Goal: Book appointment/travel/reservation

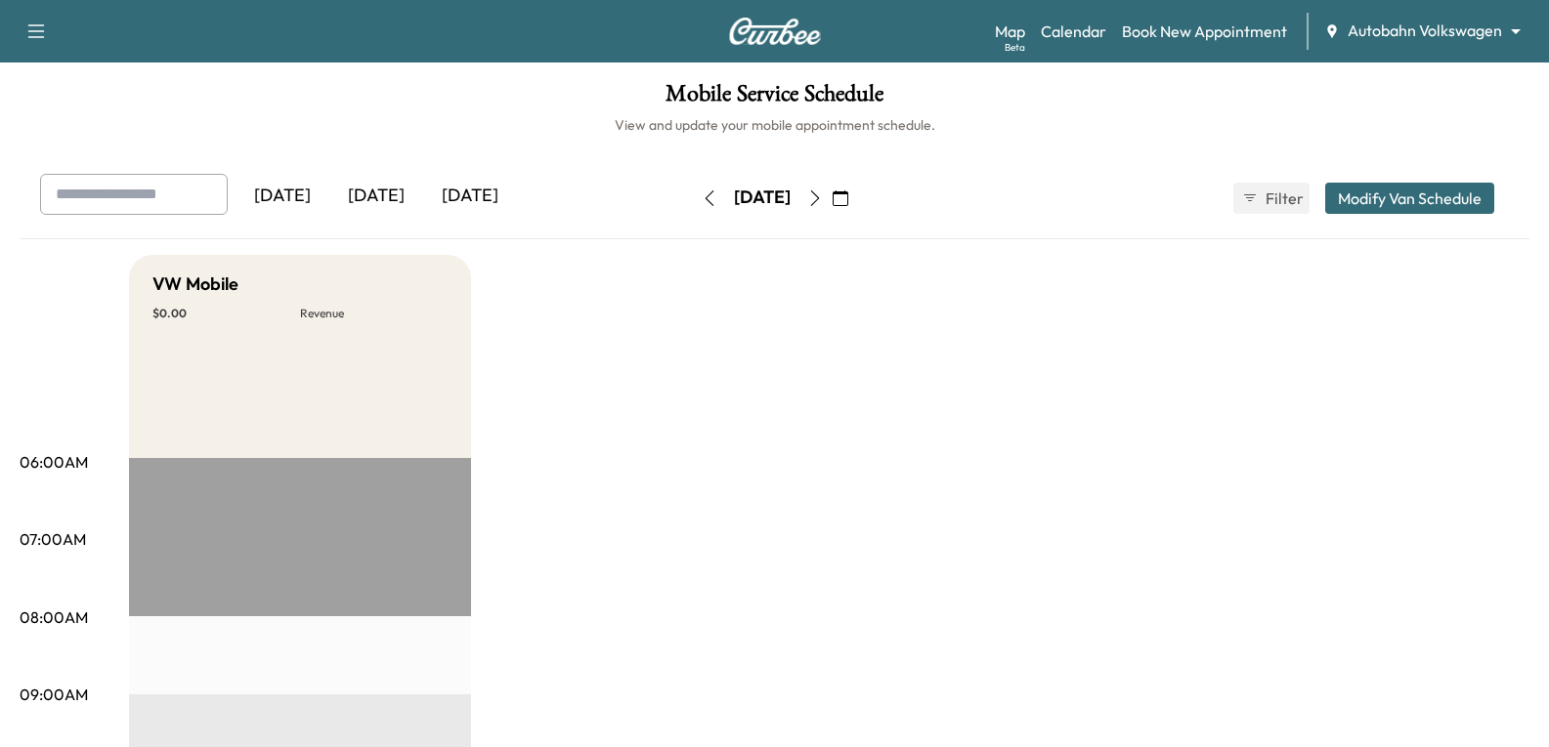
click at [1471, 26] on body "Support Log Out Map Beta Calendar Book New Appointment Autobahn Volkswagen ****…" at bounding box center [774, 373] width 1549 height 747
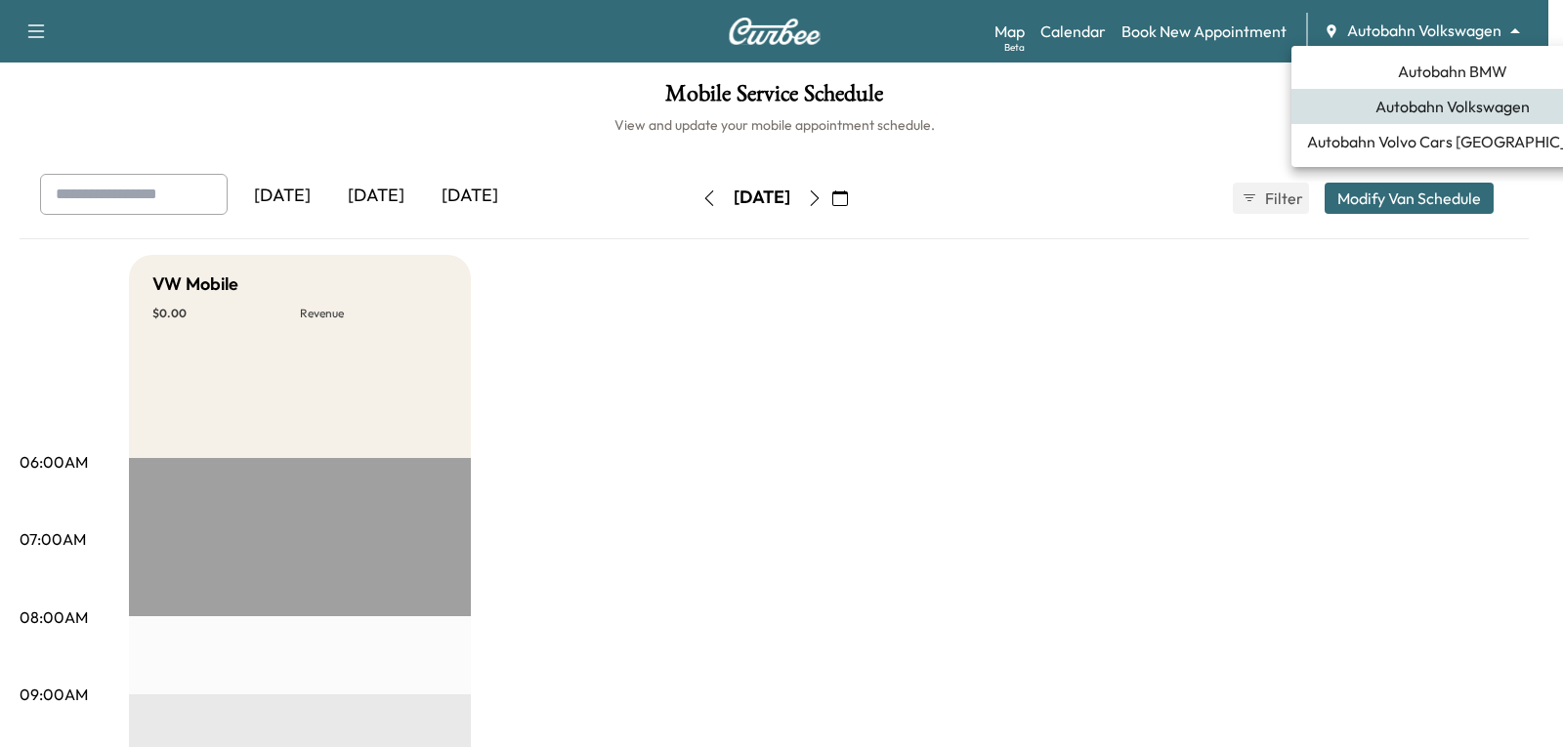
click at [878, 197] on div at bounding box center [781, 373] width 1563 height 747
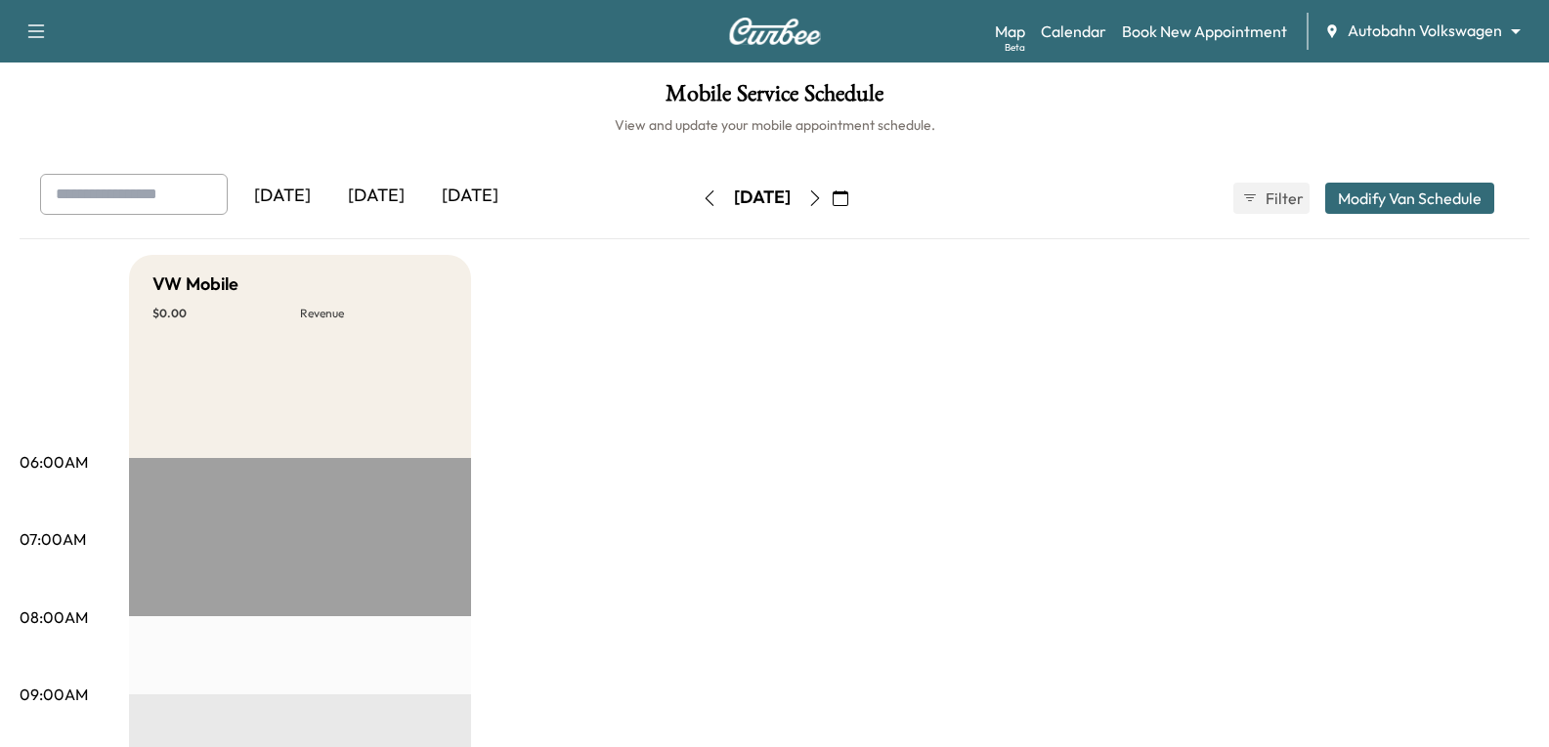
click at [848, 197] on icon "button" at bounding box center [840, 199] width 16 height 16
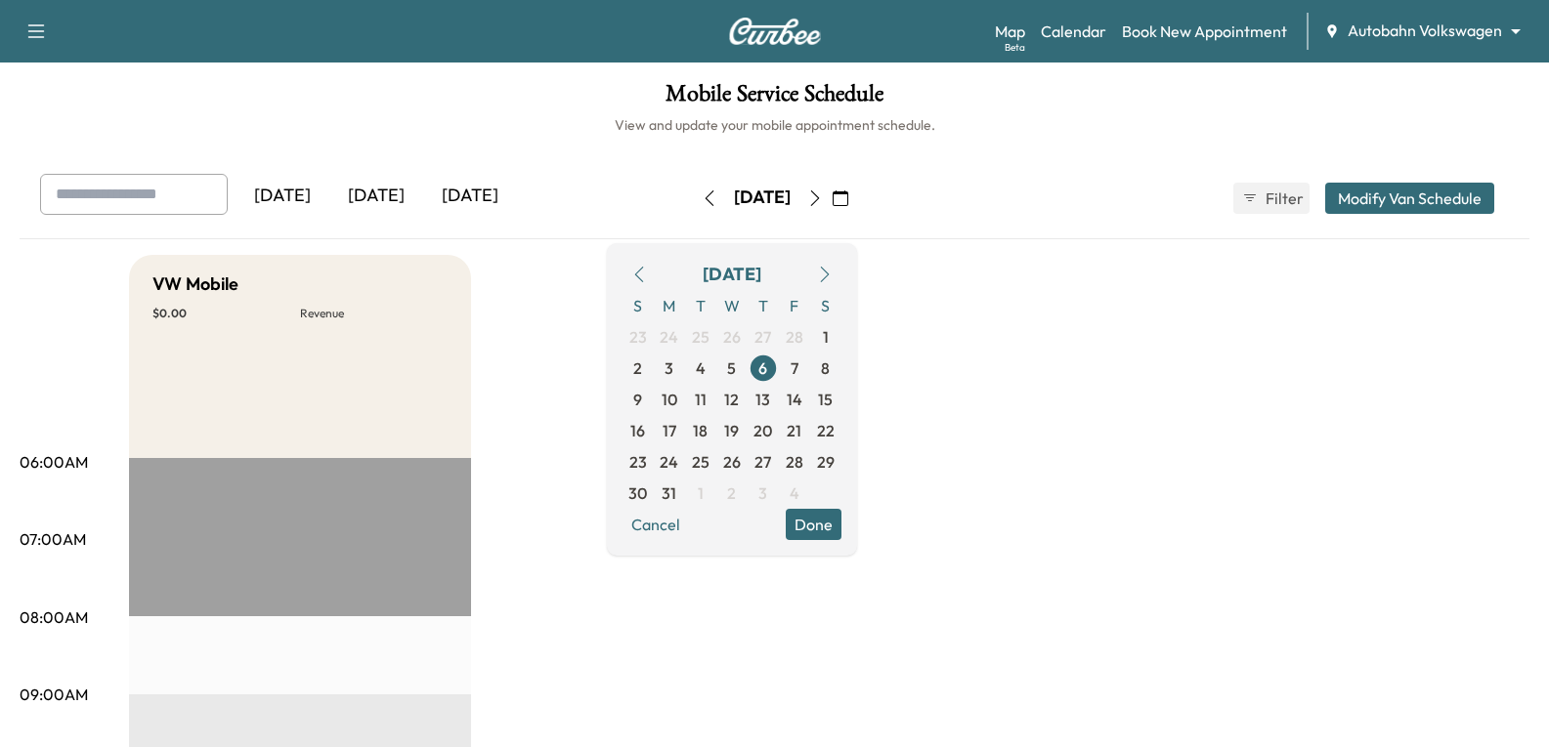
click at [832, 276] on icon "button" at bounding box center [825, 275] width 16 height 16
click at [841, 282] on button "button" at bounding box center [824, 274] width 33 height 31
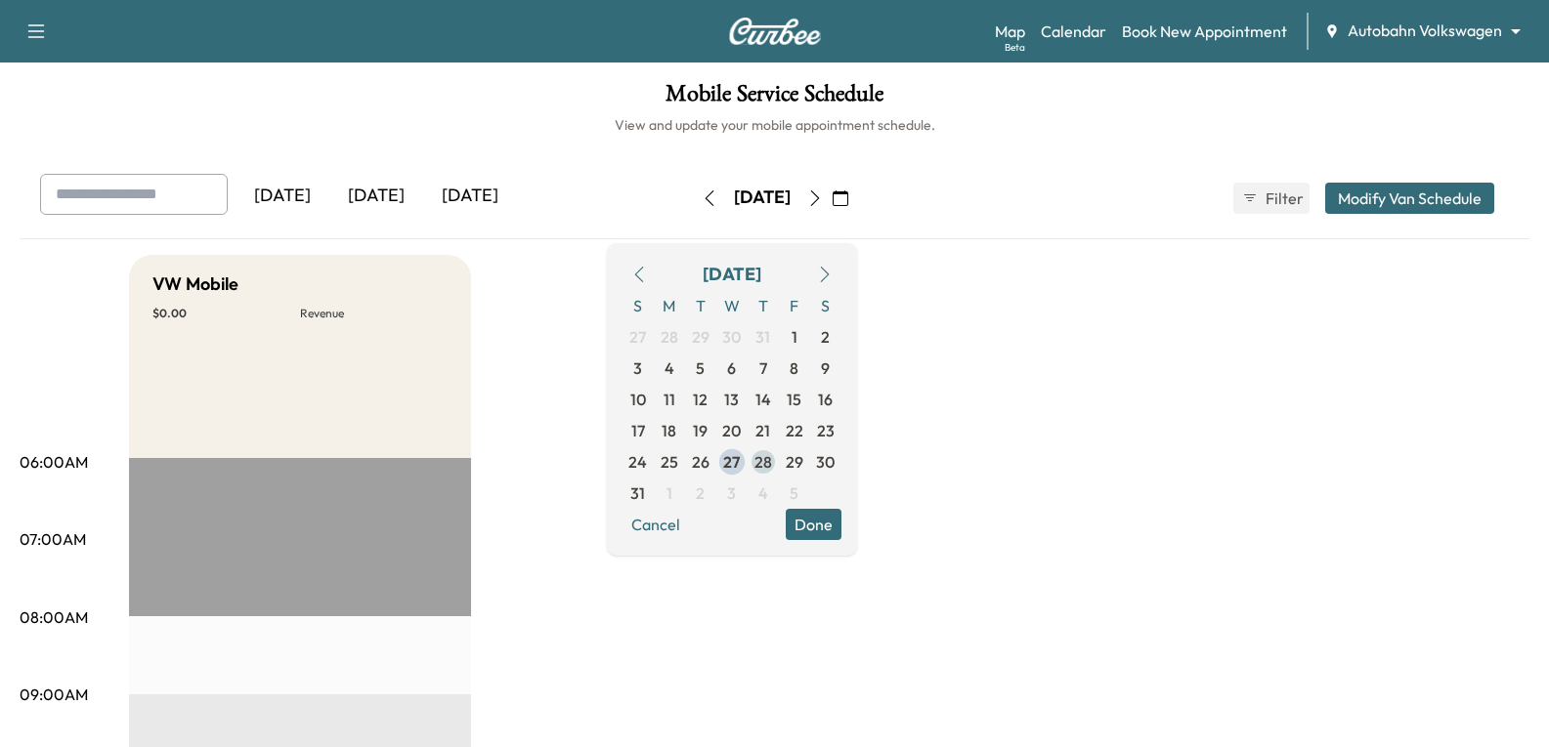
click at [779, 464] on span "28" at bounding box center [762, 461] width 31 height 31
click at [841, 516] on button "Done" at bounding box center [813, 524] width 56 height 31
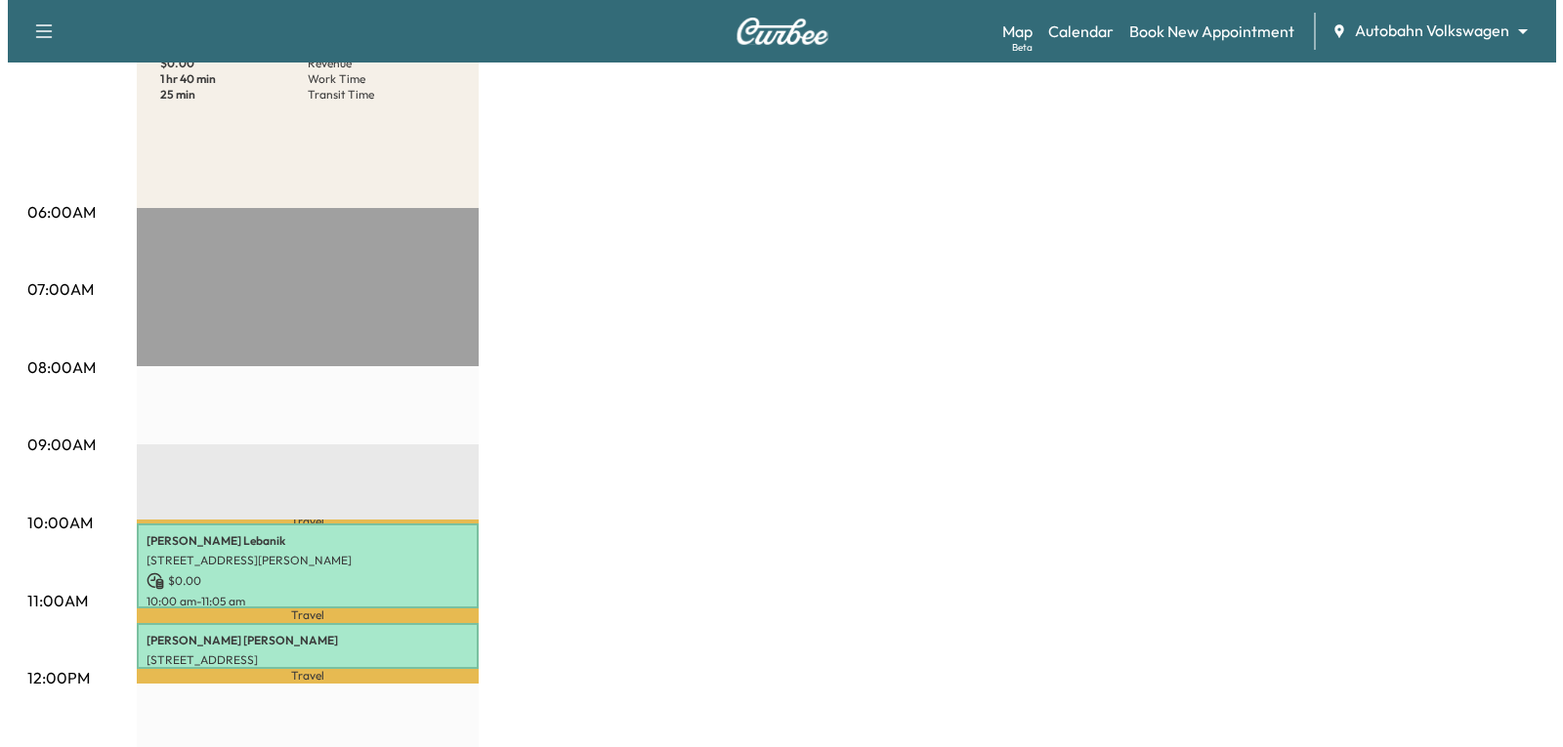
scroll to position [391, 0]
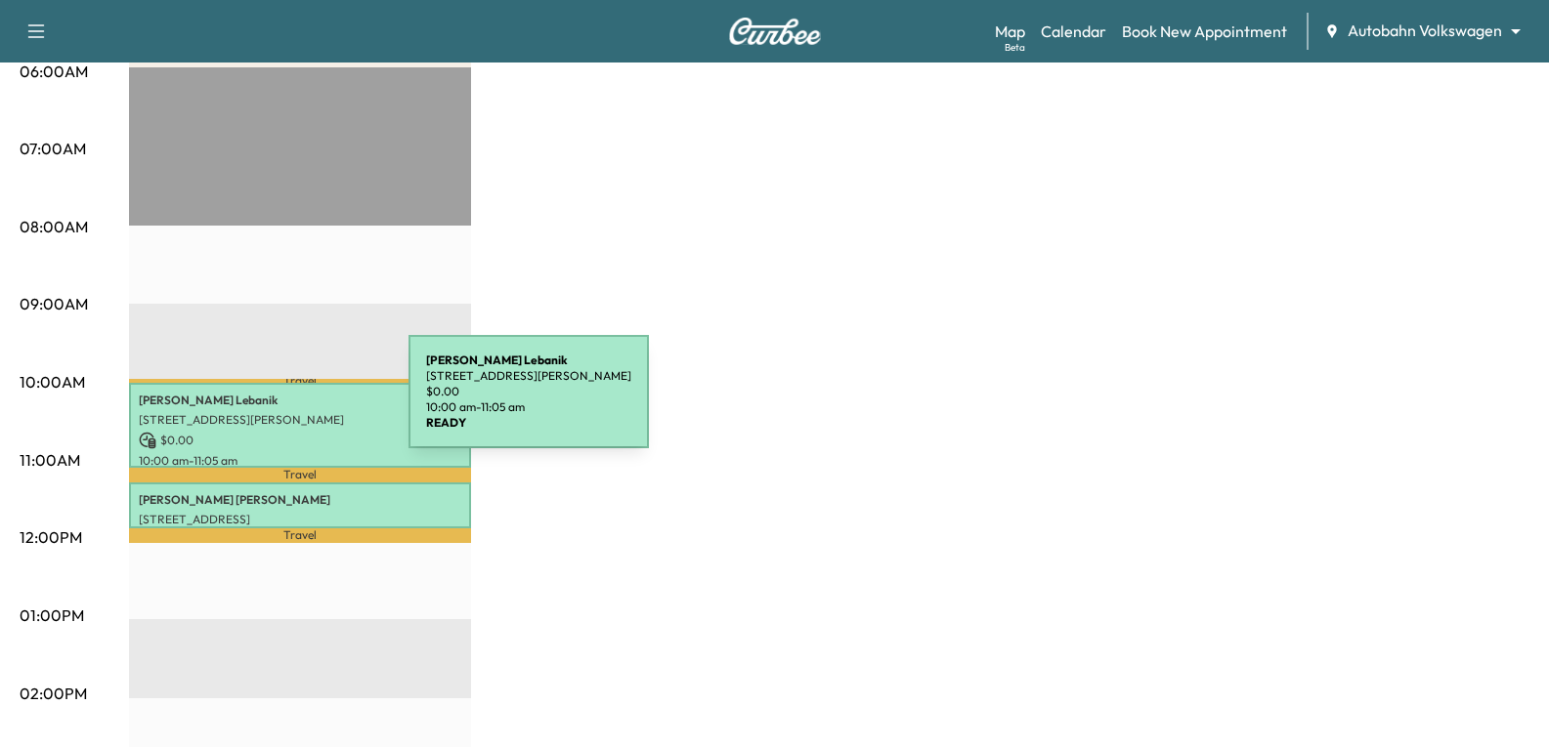
click at [262, 403] on p "[PERSON_NAME]" at bounding box center [300, 401] width 322 height 16
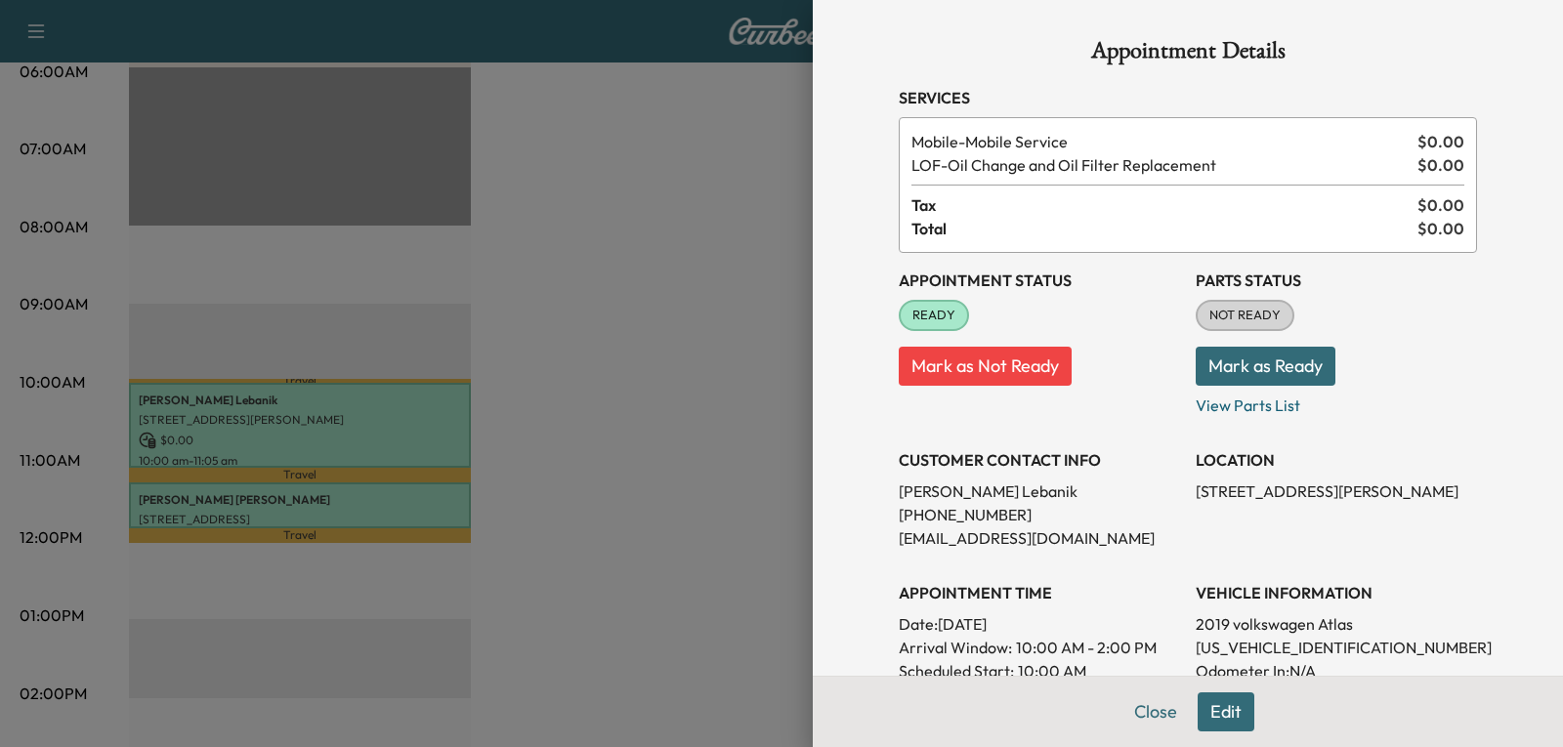
scroll to position [195, 0]
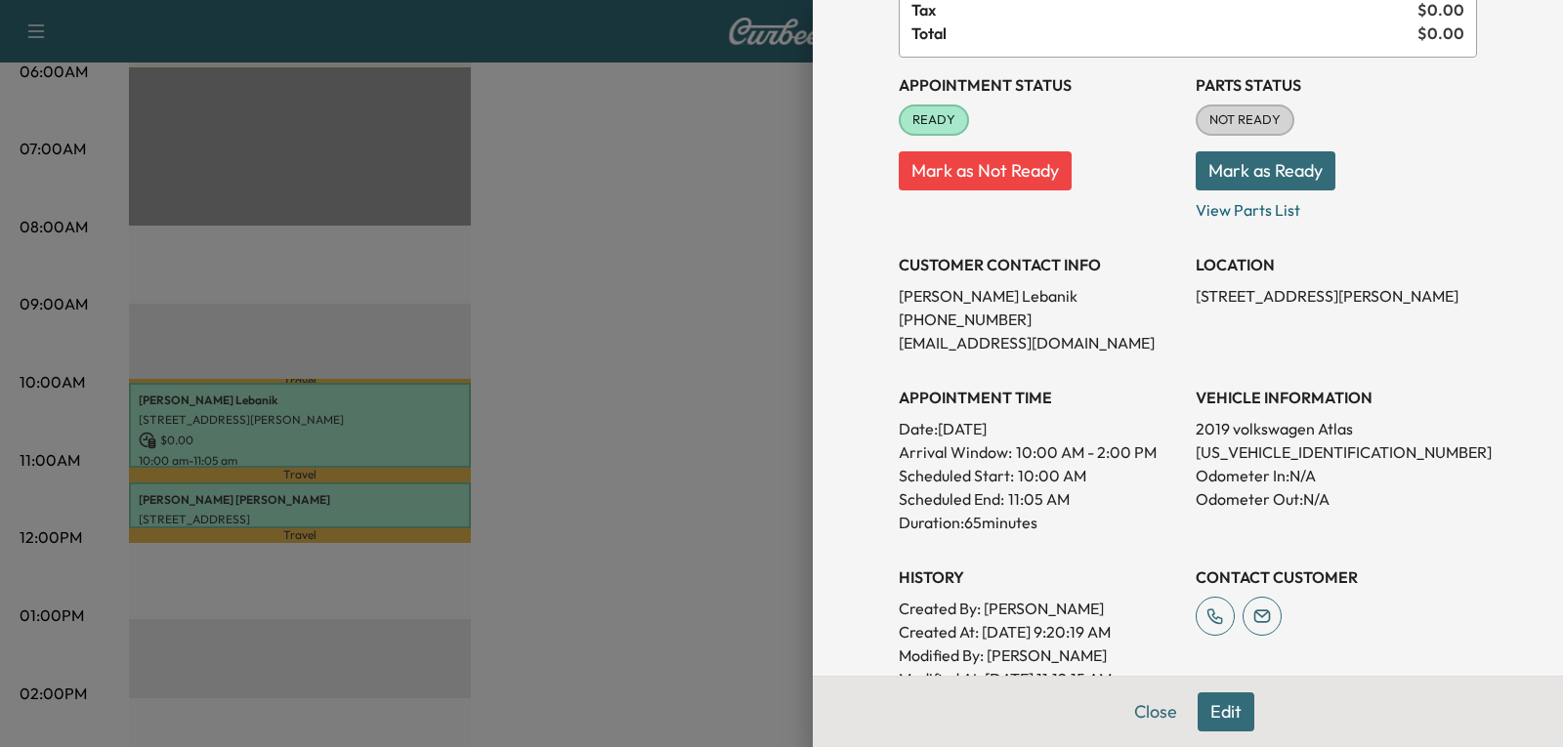
click at [1214, 706] on button "Edit" at bounding box center [1226, 712] width 57 height 39
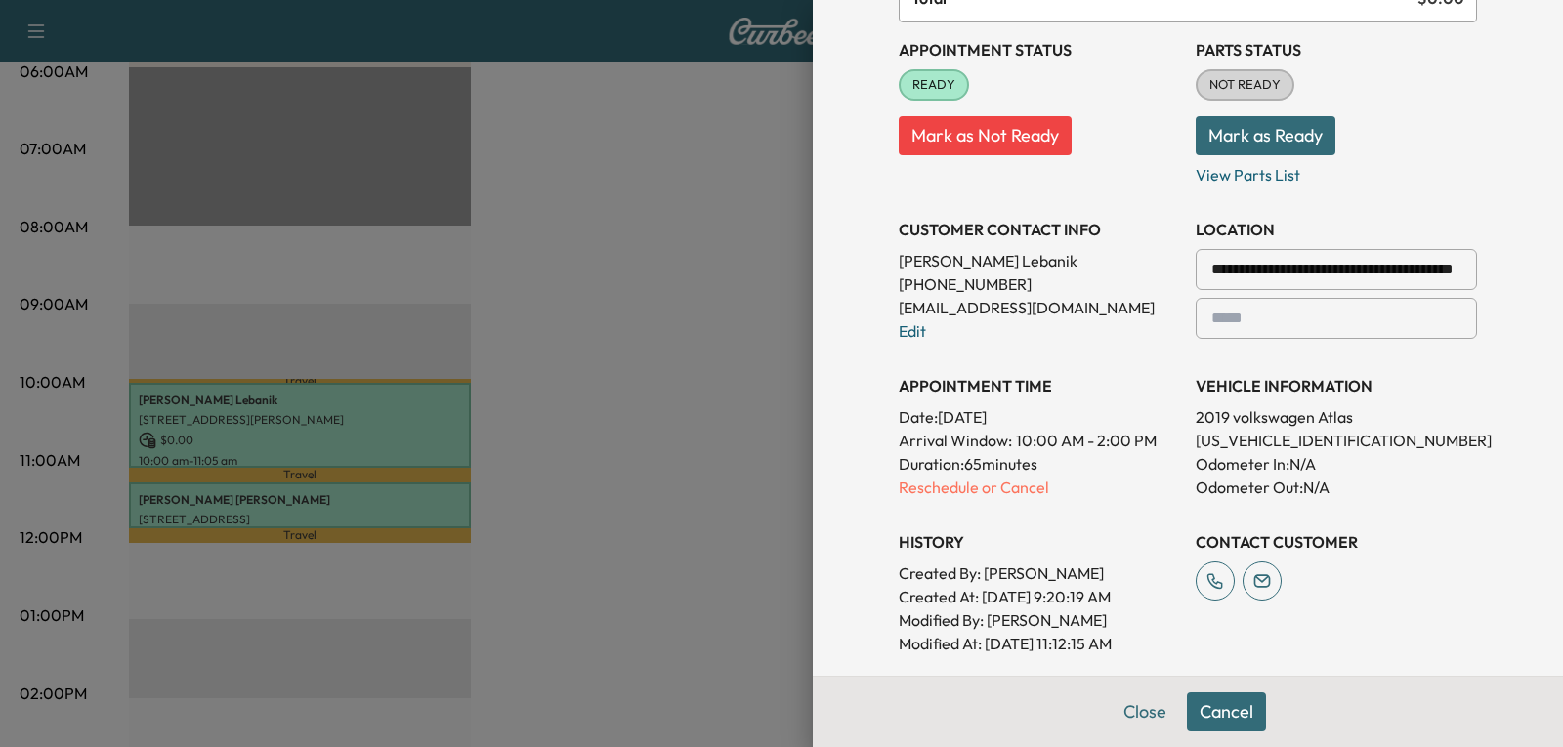
scroll to position [247, 0]
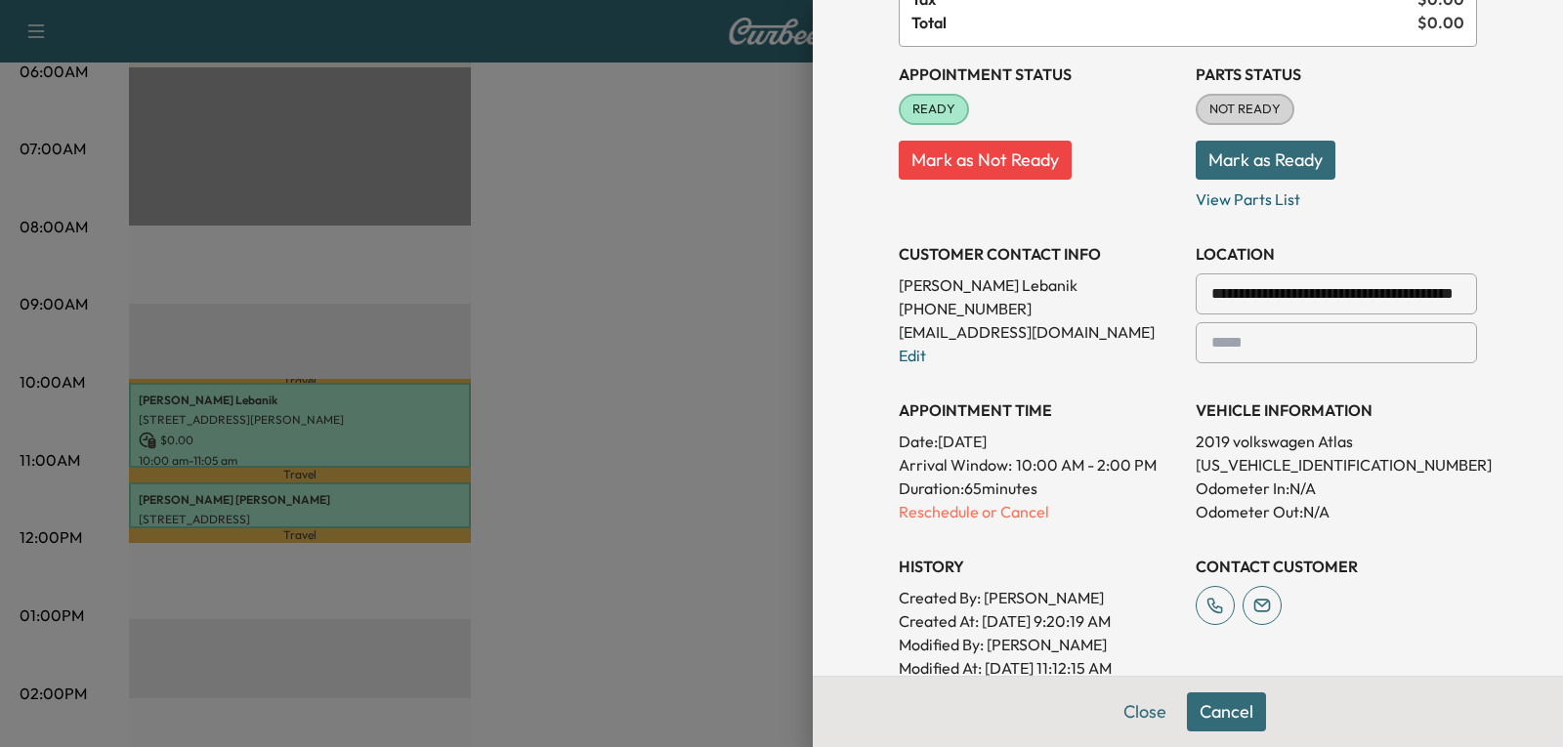
click at [974, 512] on p "Reschedule or Cancel" at bounding box center [1039, 511] width 281 height 23
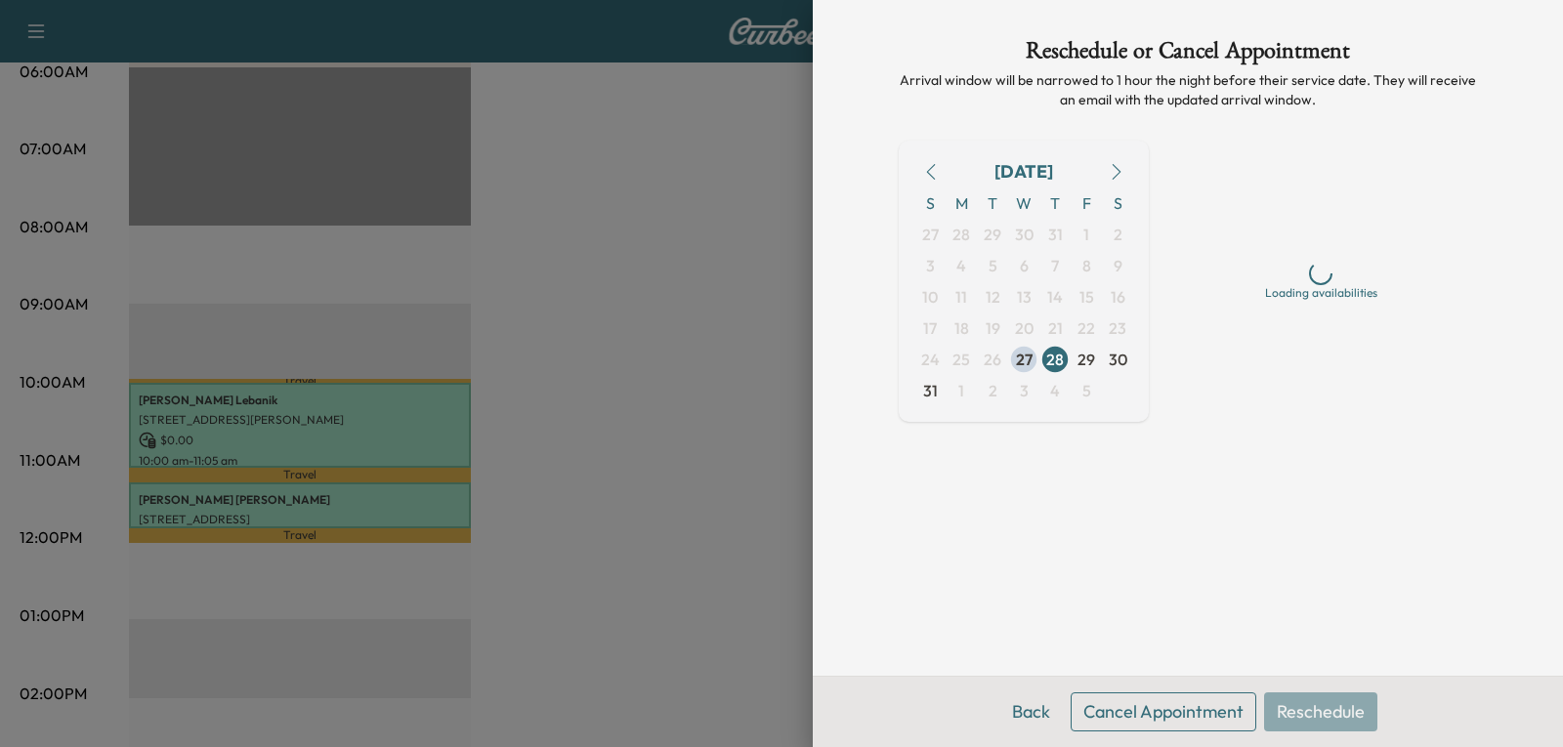
scroll to position [0, 0]
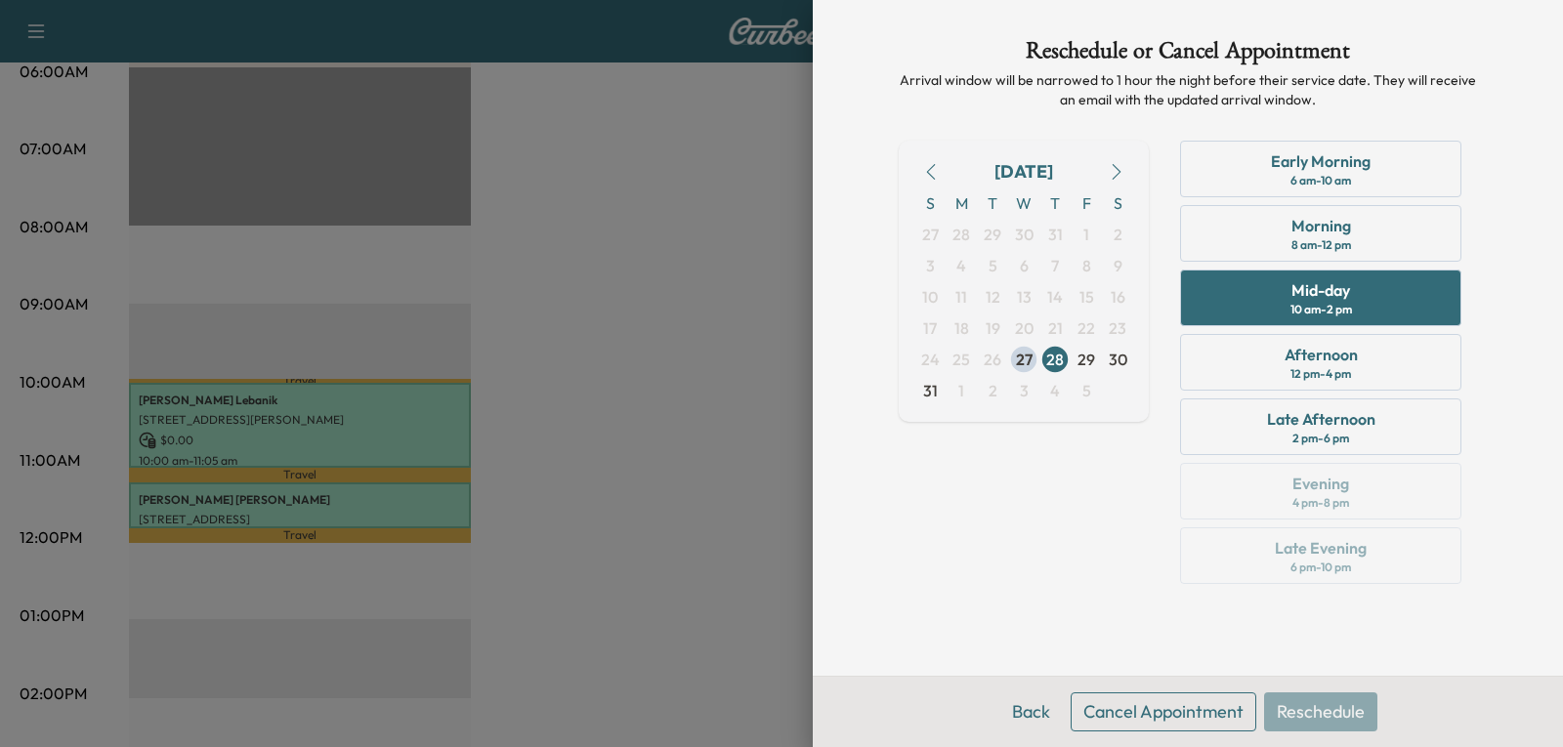
click at [1120, 168] on icon "button" at bounding box center [1117, 172] width 16 height 16
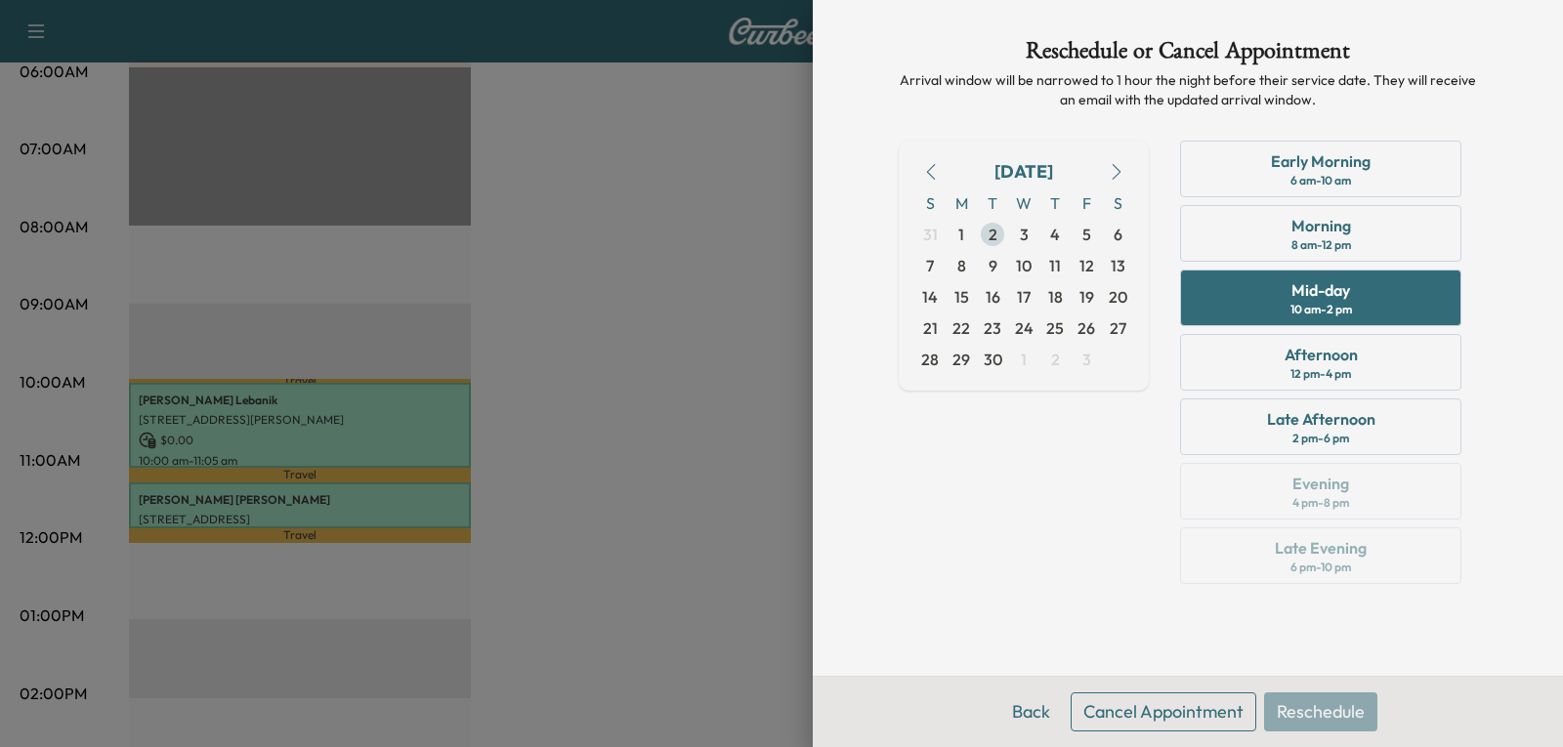
click at [989, 233] on span "2" at bounding box center [993, 234] width 9 height 23
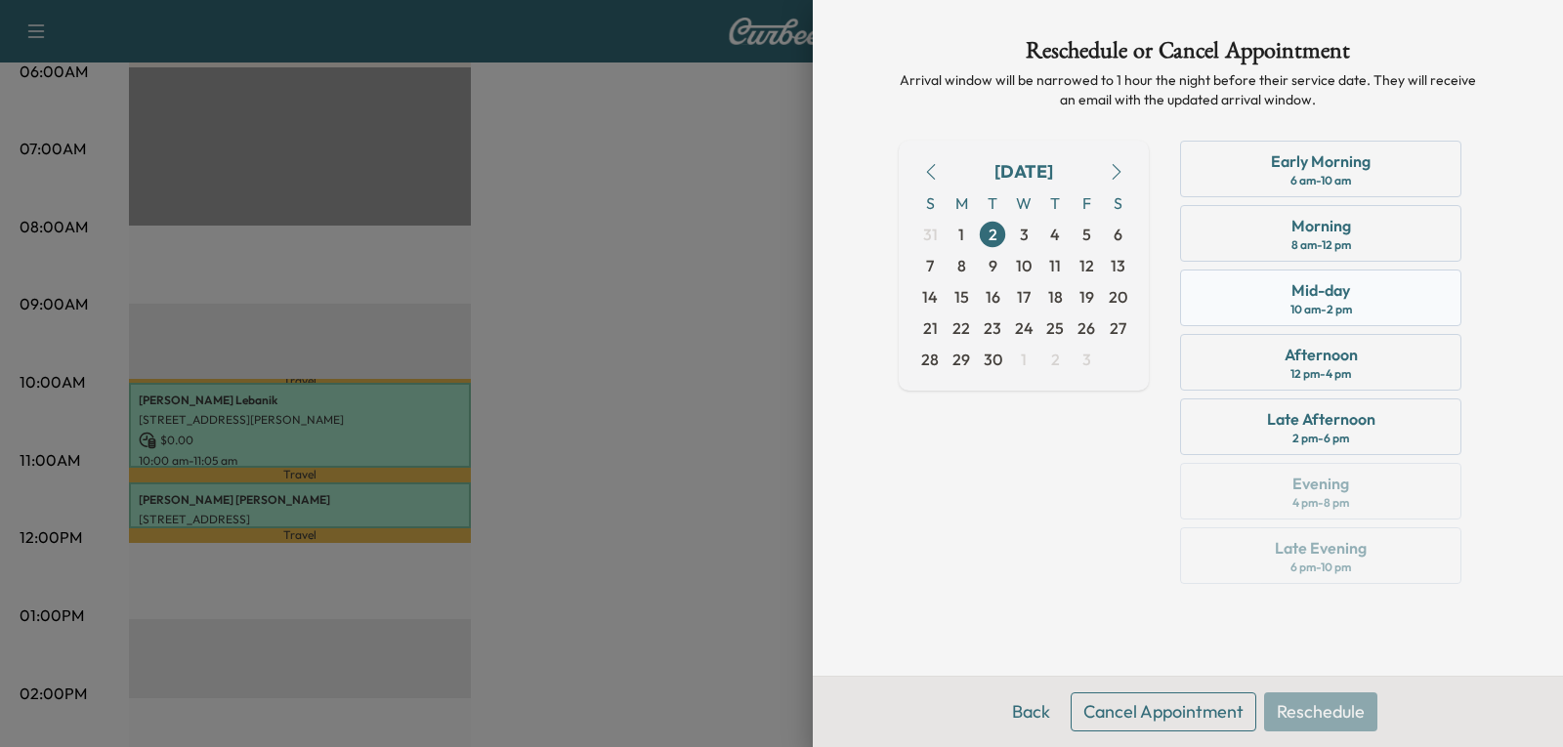
click at [1362, 311] on div "Mid-day 10 am - 2 pm" at bounding box center [1320, 298] width 281 height 57
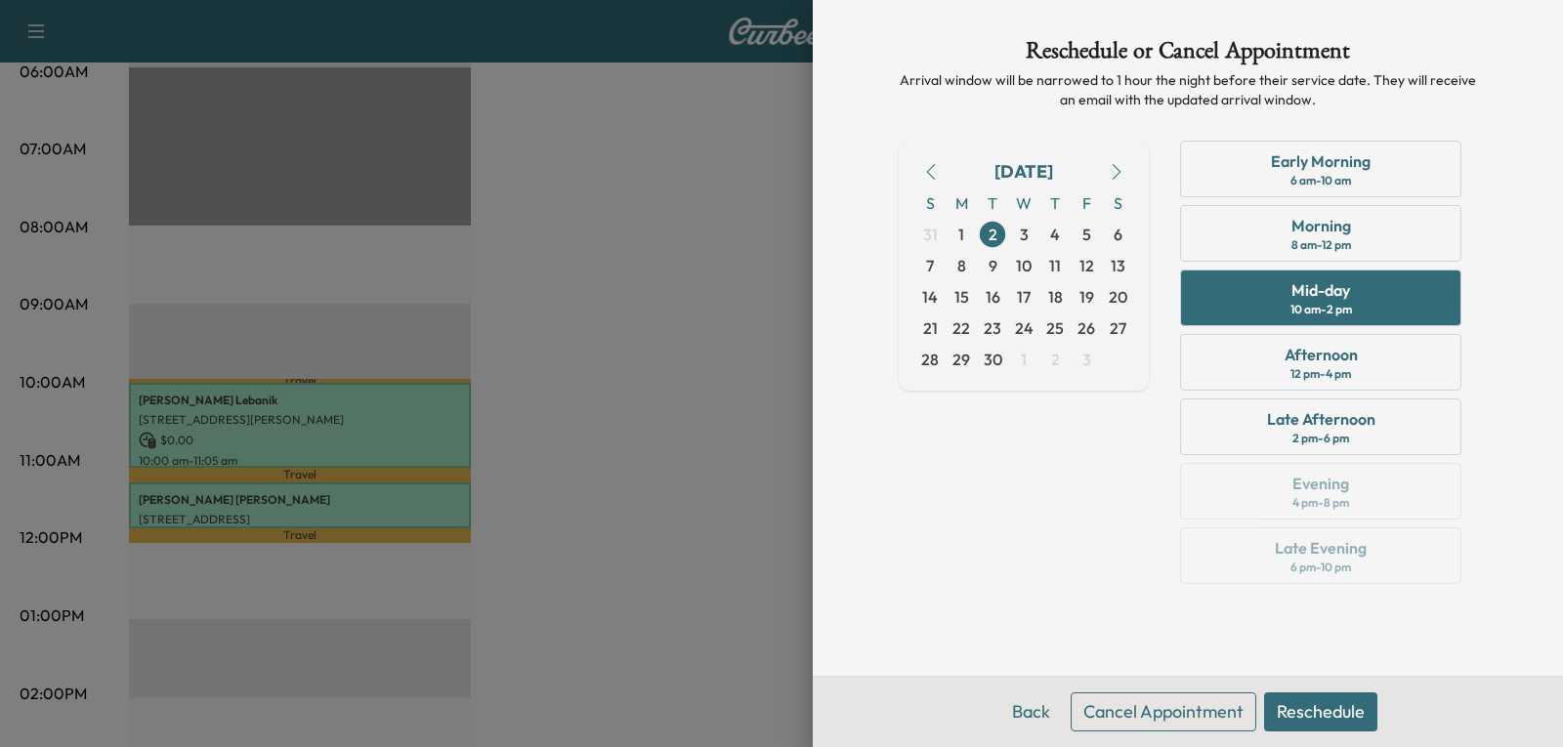
click at [1301, 720] on button "Reschedule" at bounding box center [1320, 712] width 113 height 39
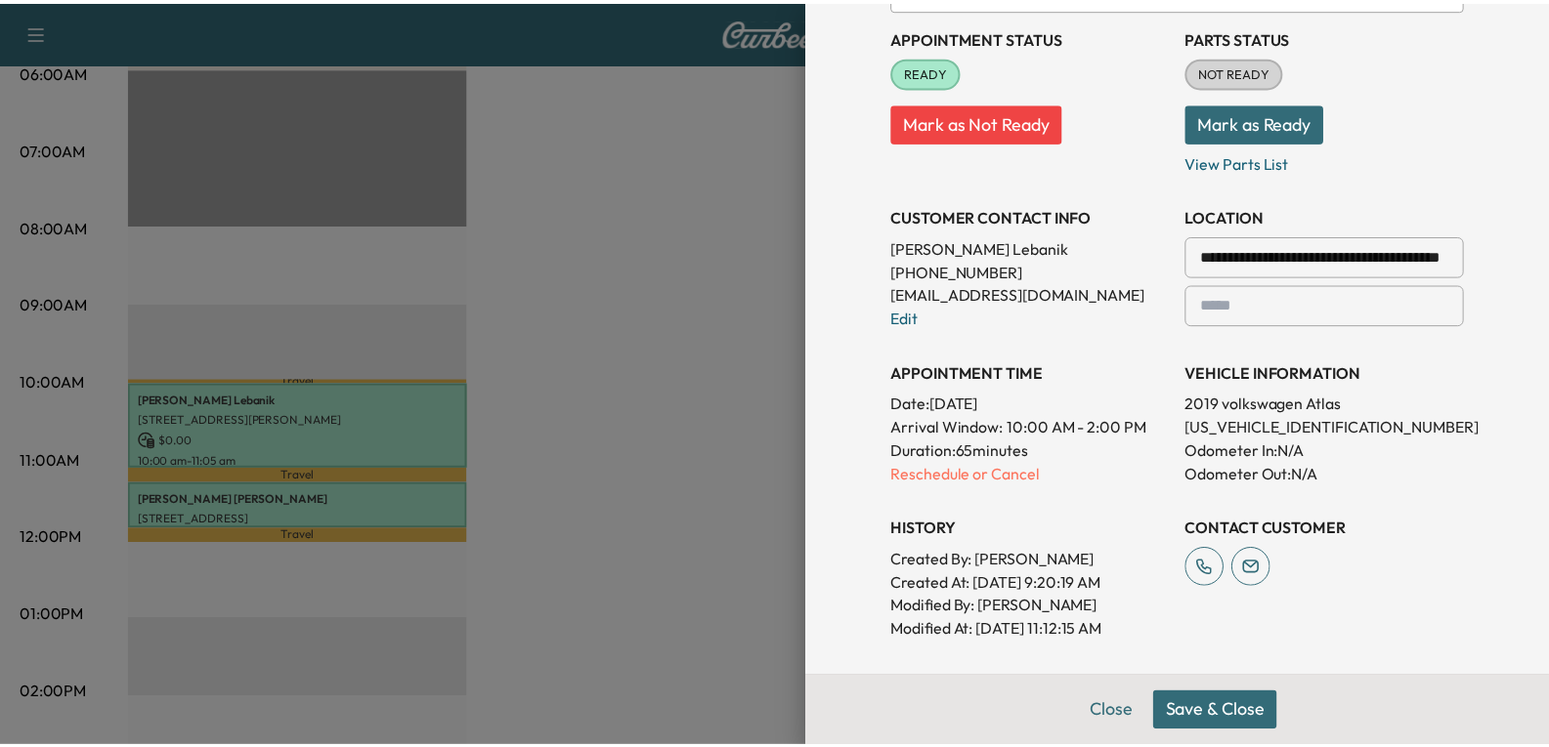
scroll to position [293, 0]
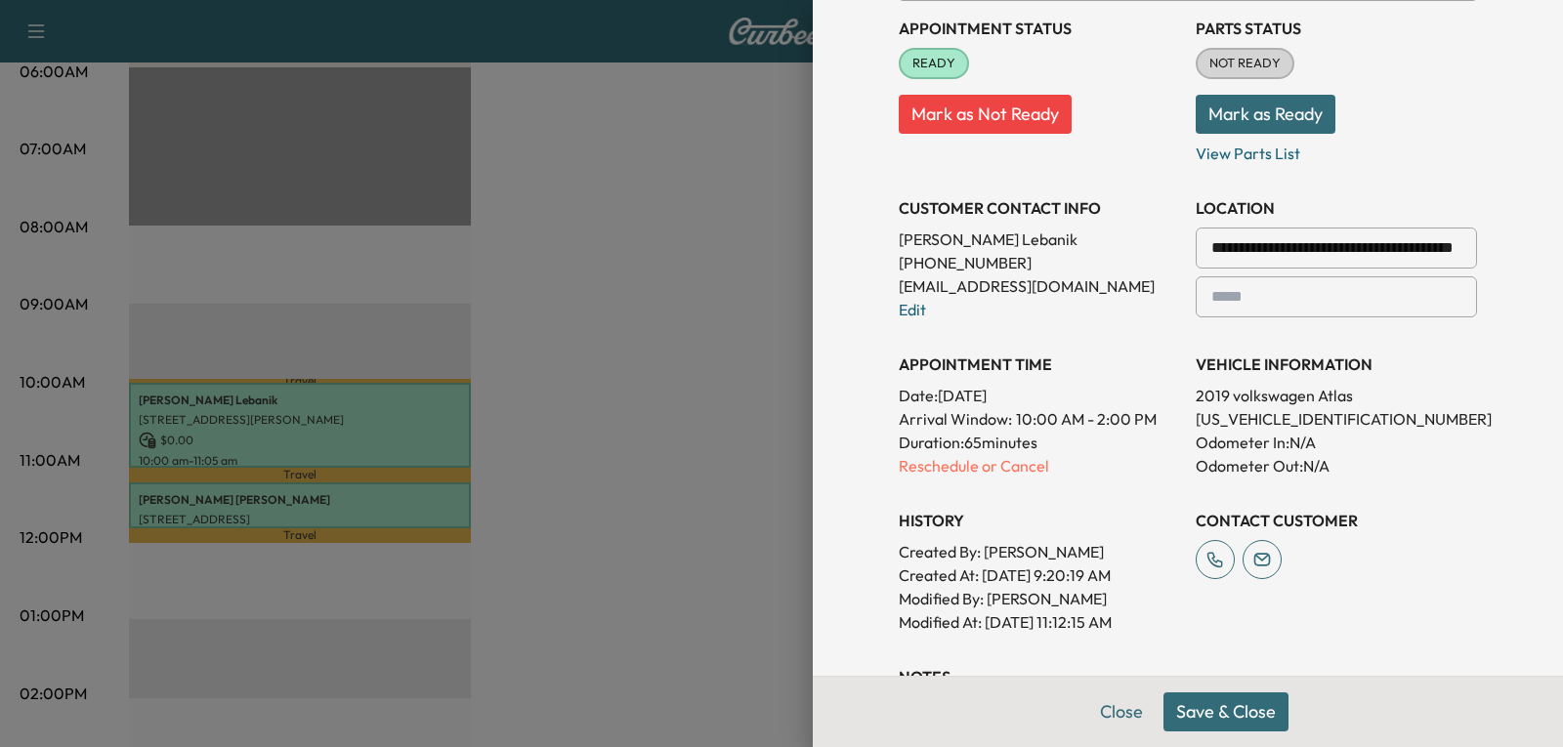
click at [1214, 704] on button "Save & Close" at bounding box center [1226, 712] width 125 height 39
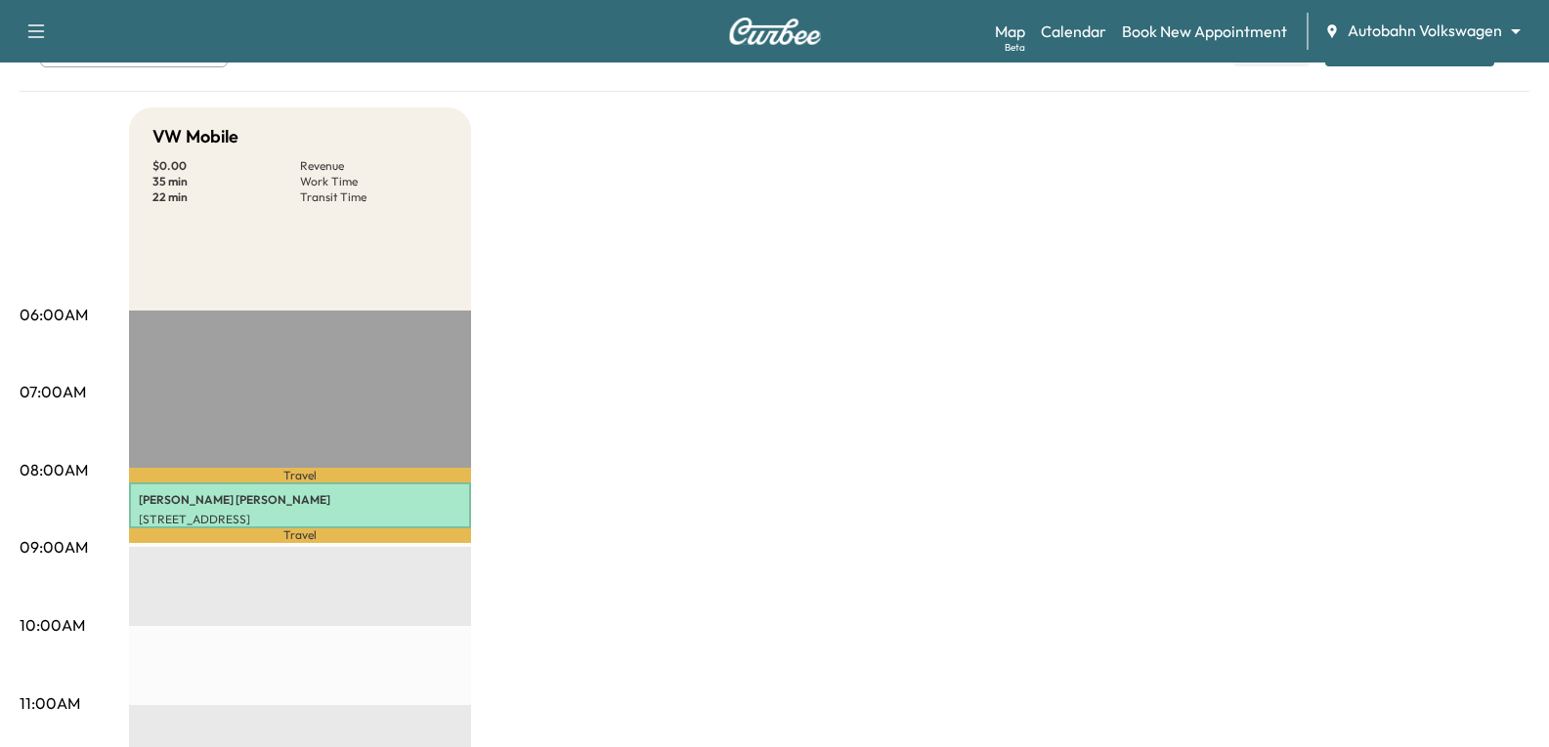
scroll to position [0, 0]
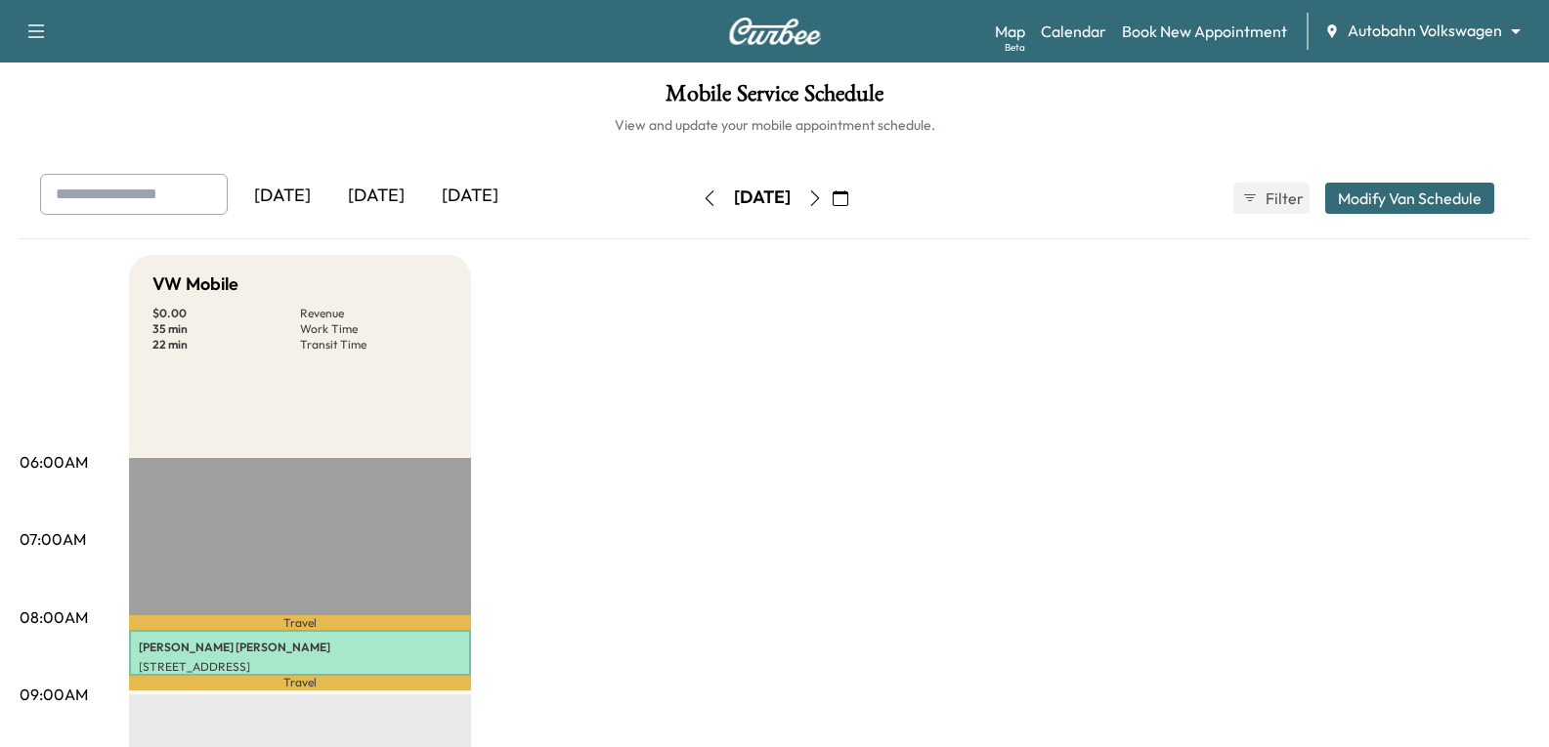
click at [848, 197] on icon "button" at bounding box center [840, 199] width 16 height 16
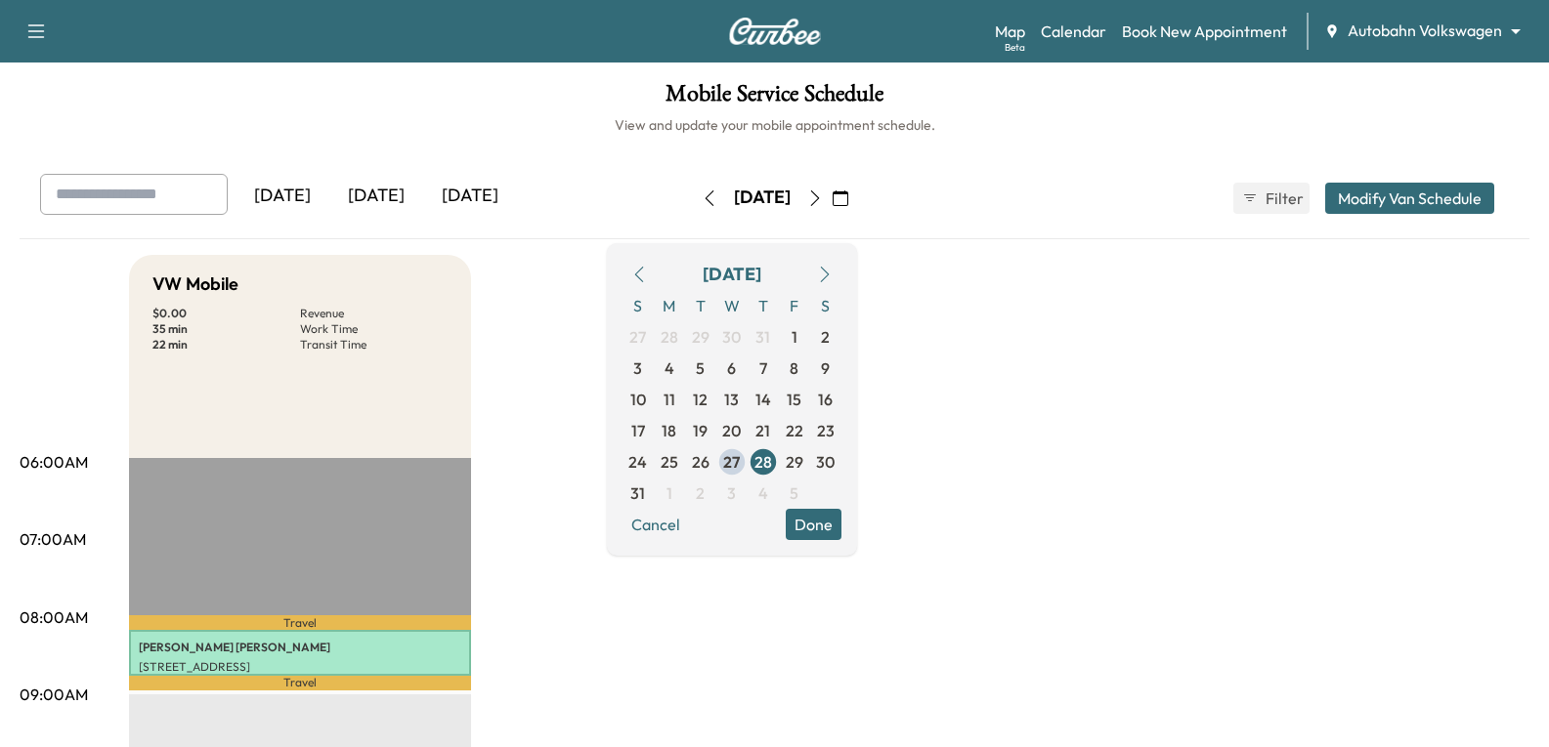
click at [841, 265] on button "button" at bounding box center [824, 274] width 33 height 31
click at [716, 345] on span "2" at bounding box center [700, 336] width 31 height 31
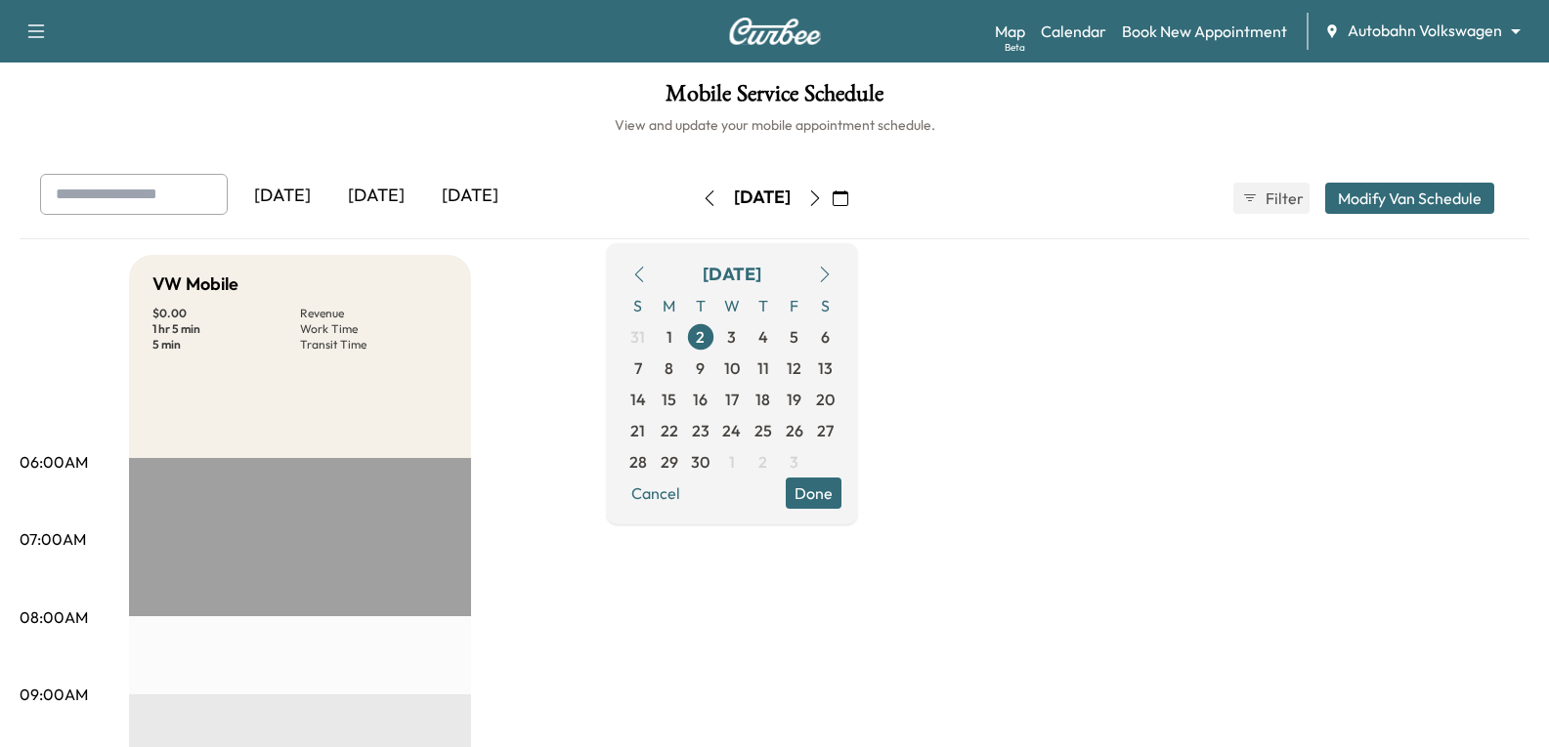
click at [841, 497] on button "Done" at bounding box center [813, 493] width 56 height 31
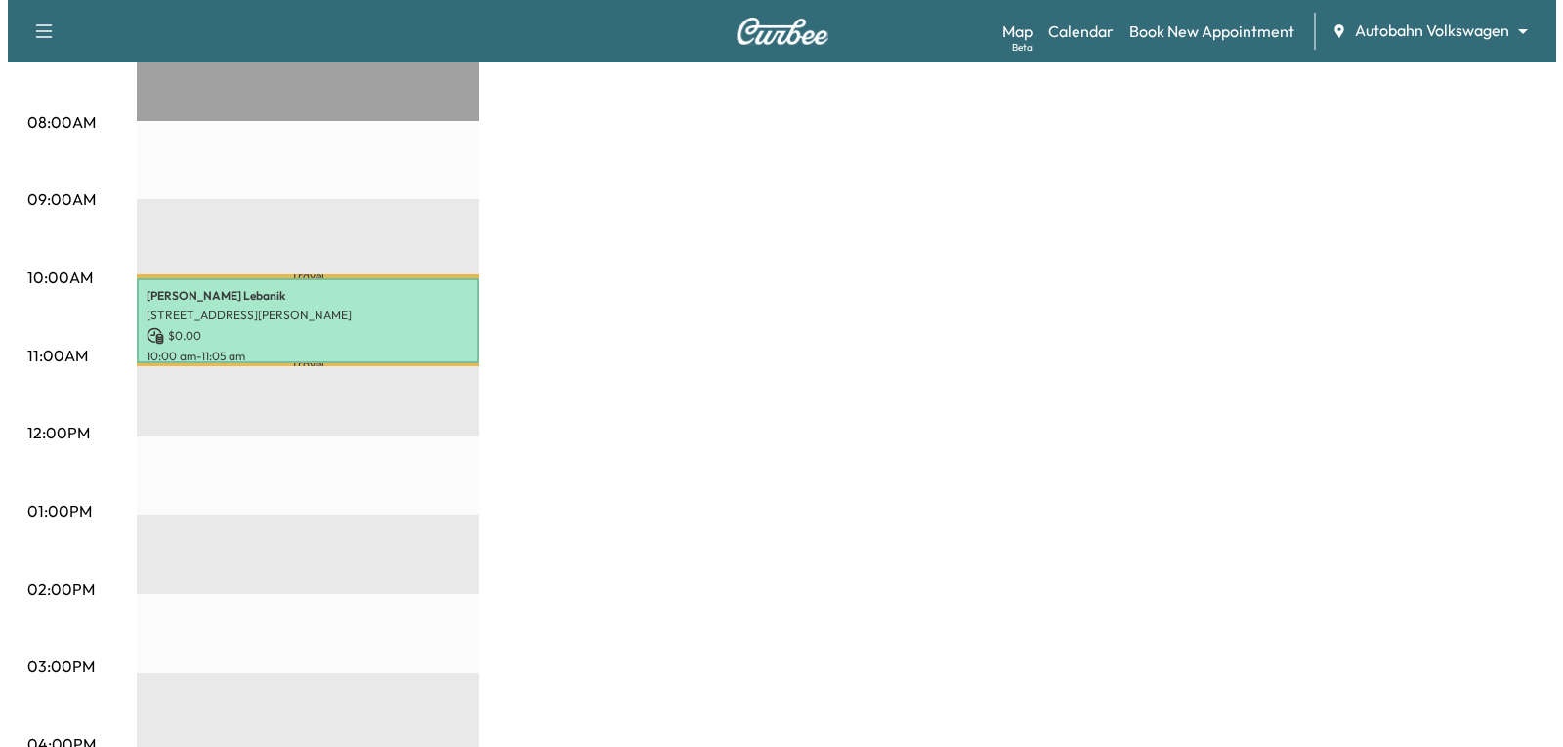
scroll to position [586, 0]
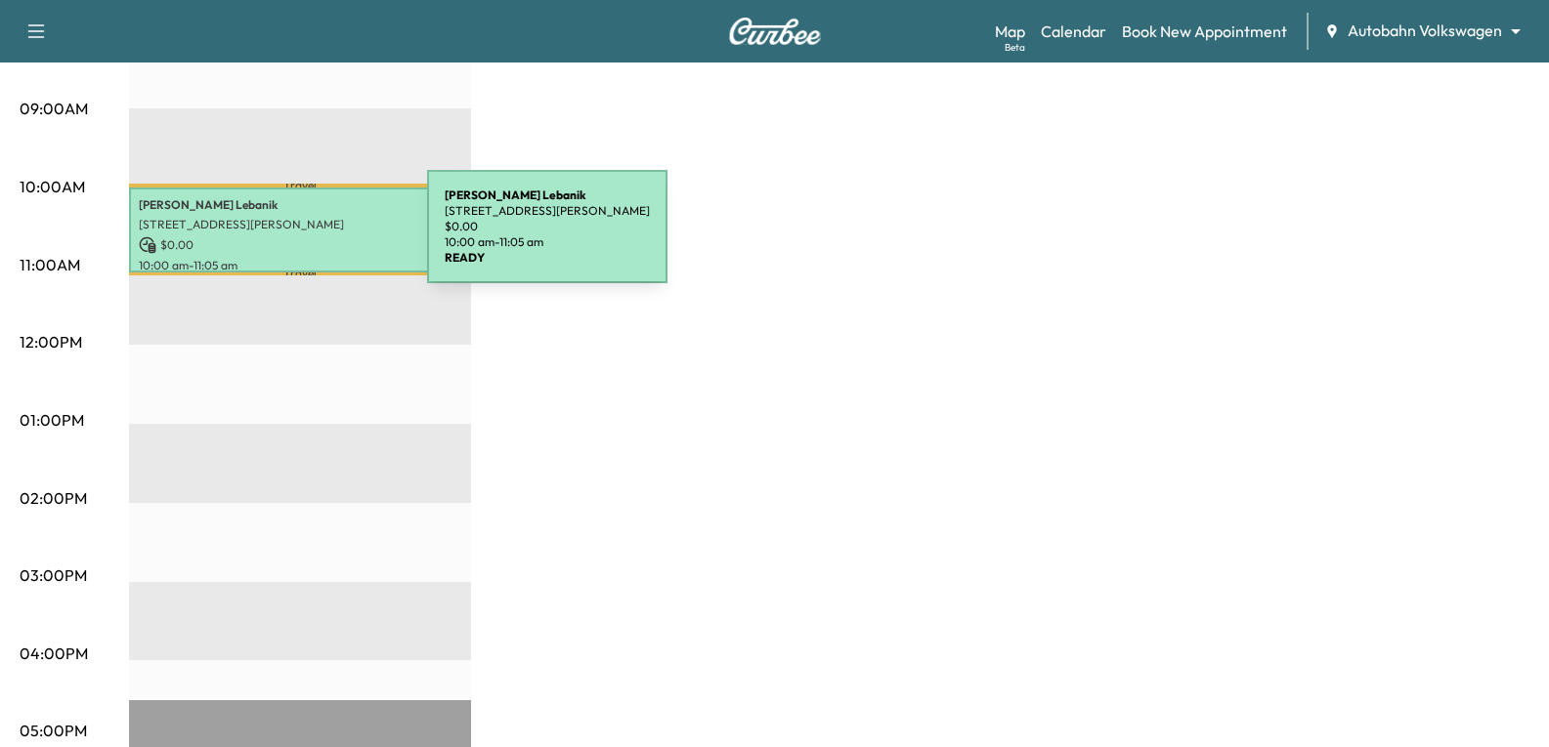
click at [280, 238] on p "$ 0.00" at bounding box center [300, 245] width 322 height 18
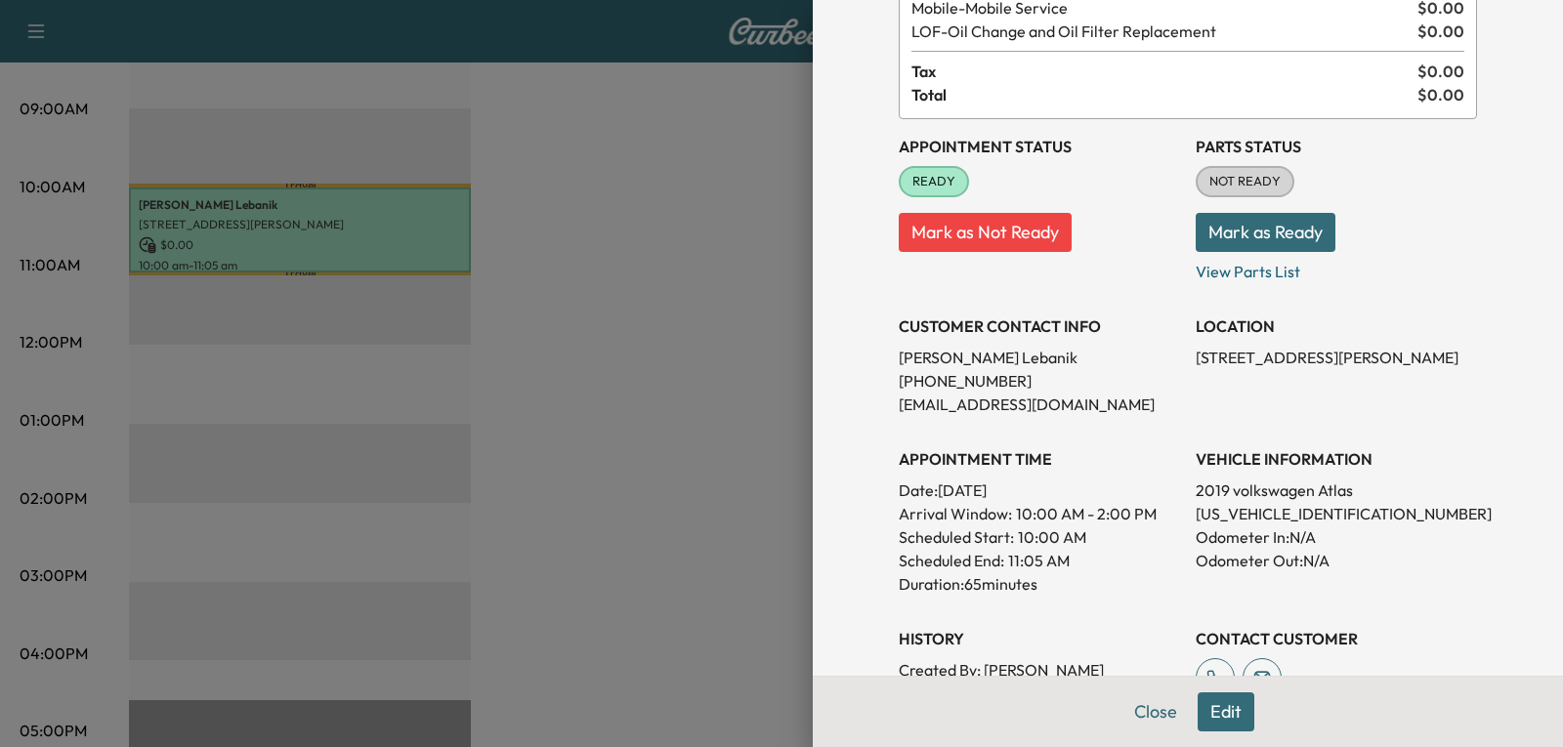
scroll to position [293, 0]
